Goal: Information Seeking & Learning: Learn about a topic

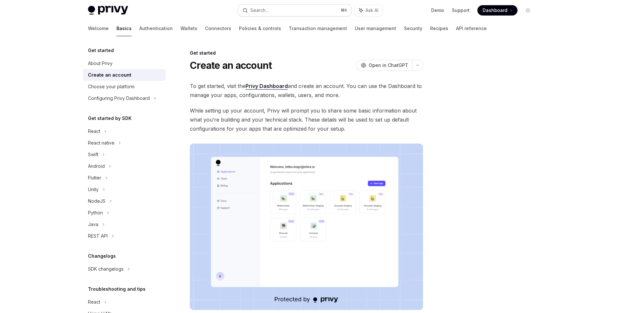
click at [309, 11] on button "Search... ⌘ K" at bounding box center [294, 11] width 113 height 12
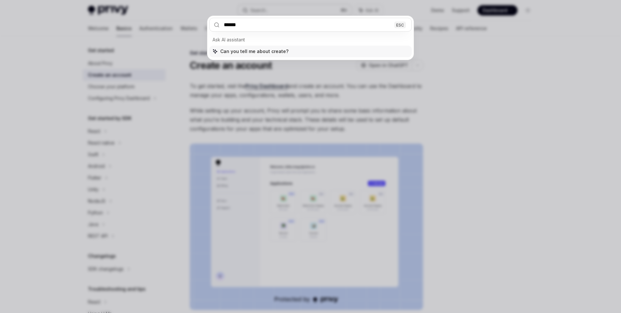
type input "******"
type textarea "*"
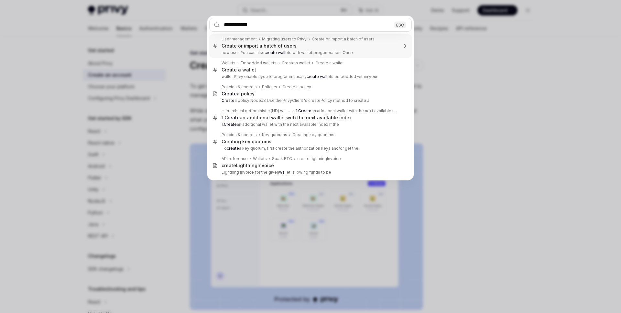
type input "**********"
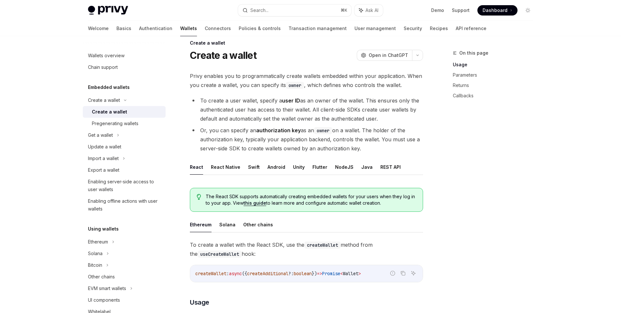
scroll to position [10, 0]
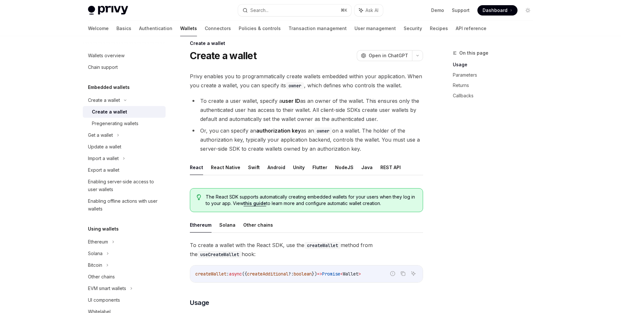
scroll to position [90, 0]
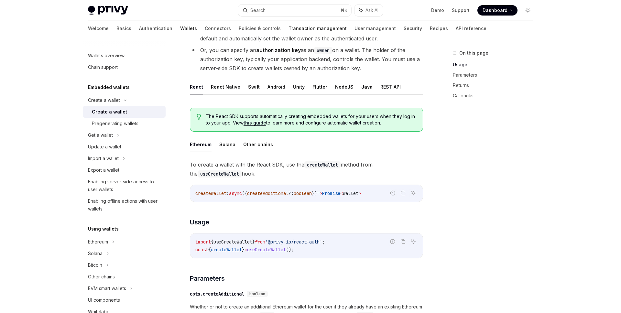
click at [288, 31] on link "Transaction management" at bounding box center [317, 29] width 58 height 16
type textarea "*"
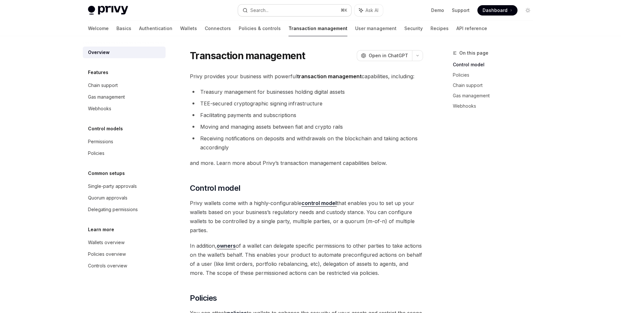
click at [266, 9] on div "Search..." at bounding box center [259, 10] width 18 height 8
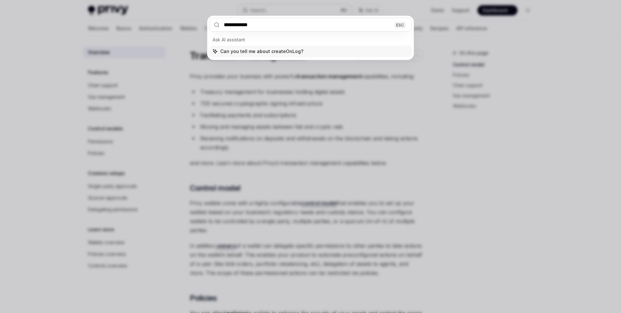
type input "**********"
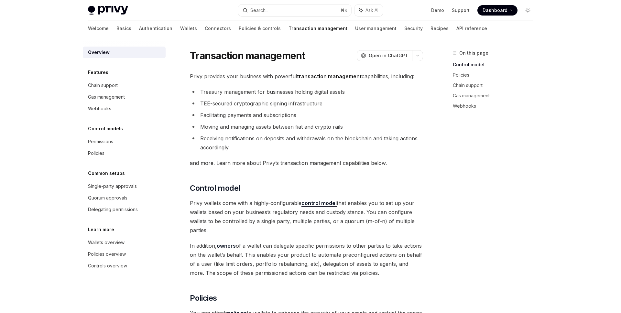
click at [310, 79] on strong "transaction management" at bounding box center [329, 76] width 65 height 6
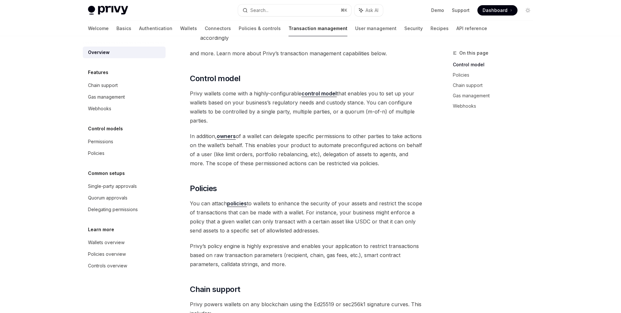
click at [310, 79] on h2 "​ Control model" at bounding box center [306, 78] width 233 height 10
type textarea "*"
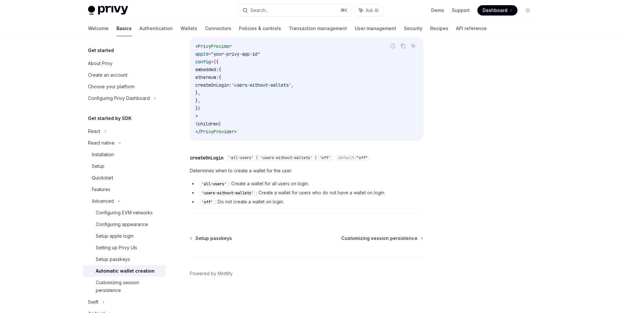
scroll to position [115, 0]
click at [287, 181] on li "'all-users' : Create a wallet for all users on login." at bounding box center [306, 185] width 233 height 8
click at [308, 177] on div "Determines when to create a wallet for the user. 'all-users' : Create a wallet …" at bounding box center [306, 188] width 233 height 39
